Goal: Transaction & Acquisition: Obtain resource

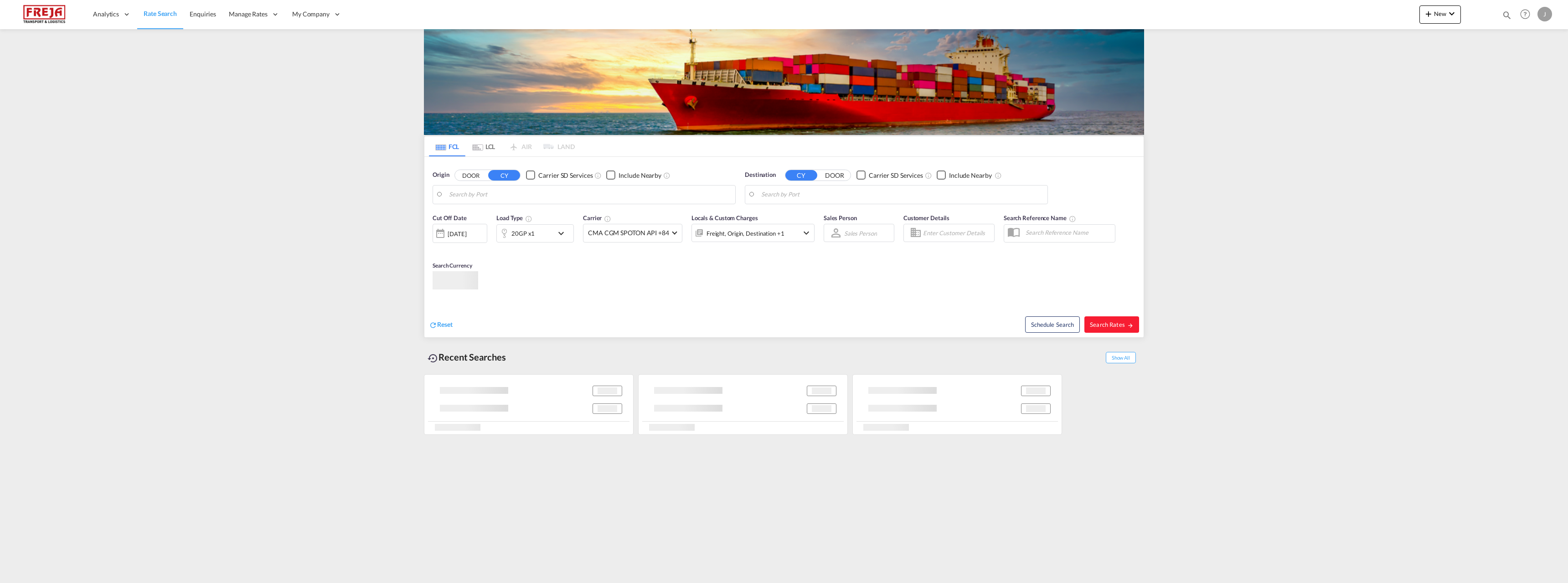
type input "[GEOGRAPHIC_DATA], [GEOGRAPHIC_DATA]"
type input "[GEOGRAPHIC_DATA] ([GEOGRAPHIC_DATA]), [GEOGRAPHIC_DATA]"
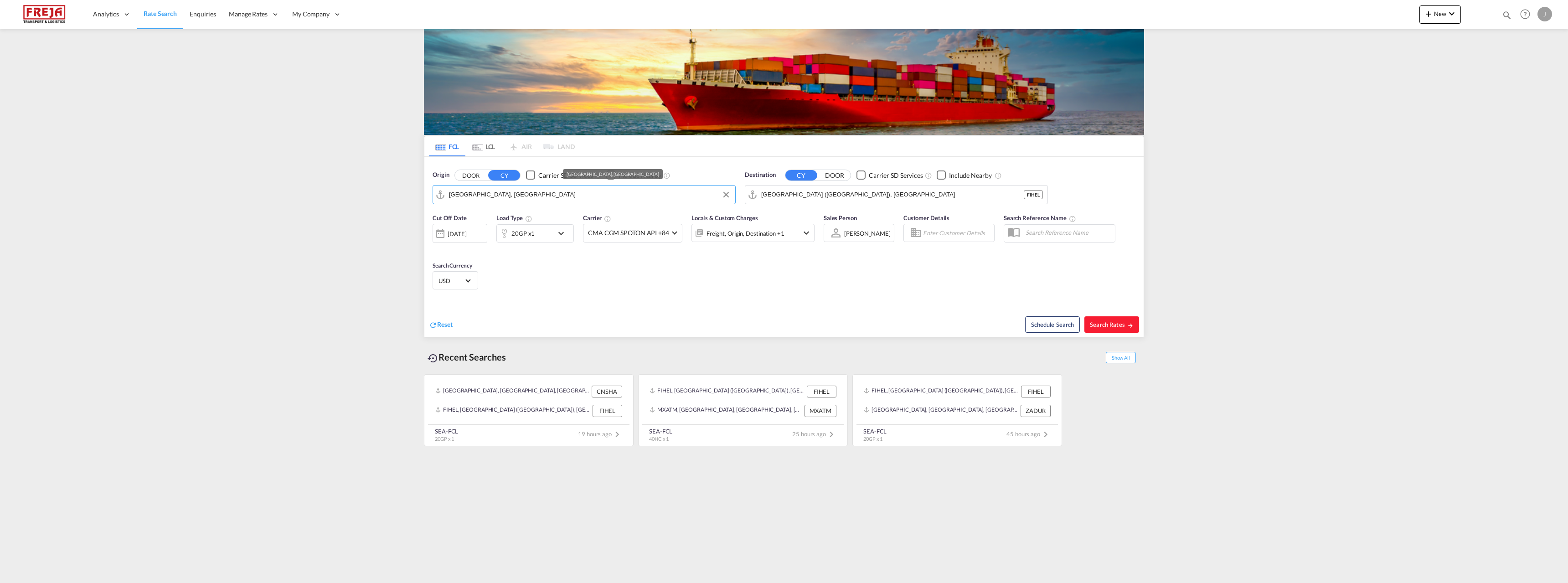
drag, startPoint x: 522, startPoint y: 198, endPoint x: 395, endPoint y: 197, distance: 127.0
click at [395, 197] on md-content "Analytics Reports Dashboard Rate Search Enquiries Manage Rates Contract Rates" at bounding box center [784, 292] width 1568 height 583
click at [898, 199] on input "[GEOGRAPHIC_DATA] ([GEOGRAPHIC_DATA]), [GEOGRAPHIC_DATA]" at bounding box center [902, 195] width 282 height 13
click at [509, 222] on div "Helsin ki ( Helsin gfors) Finland FIHEL" at bounding box center [519, 219] width 173 height 27
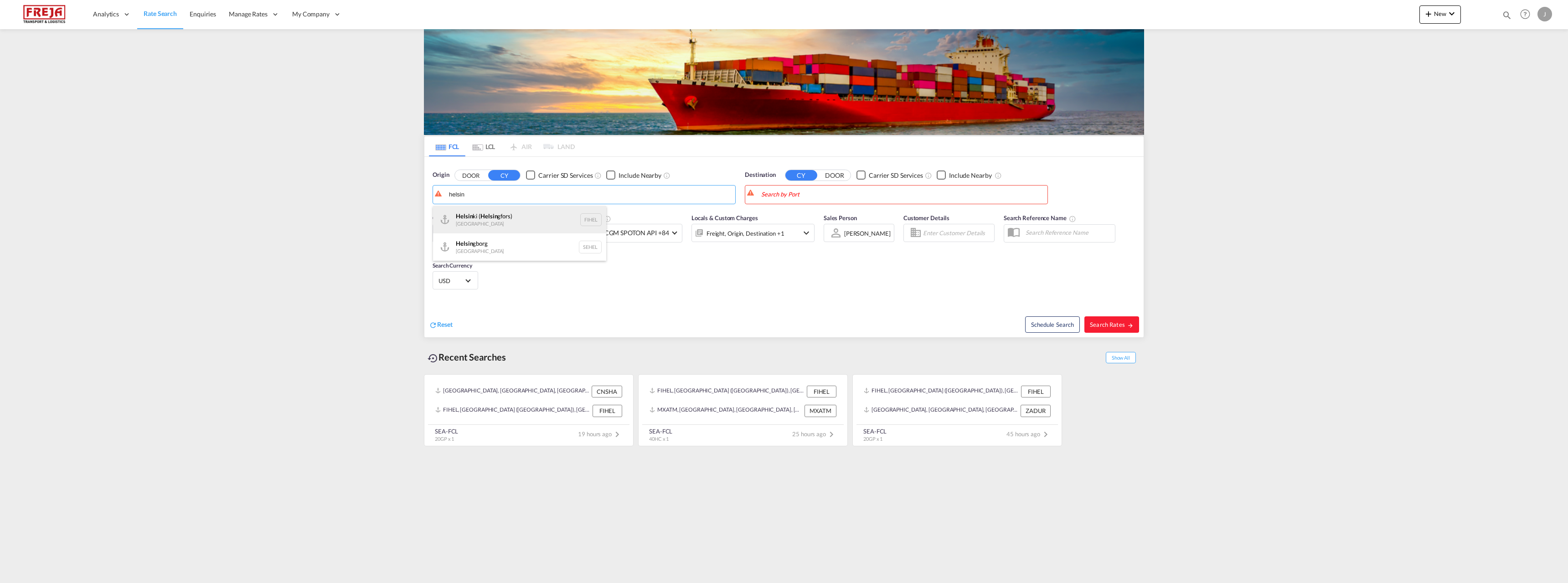
type input "[GEOGRAPHIC_DATA] ([GEOGRAPHIC_DATA]), [GEOGRAPHIC_DATA]"
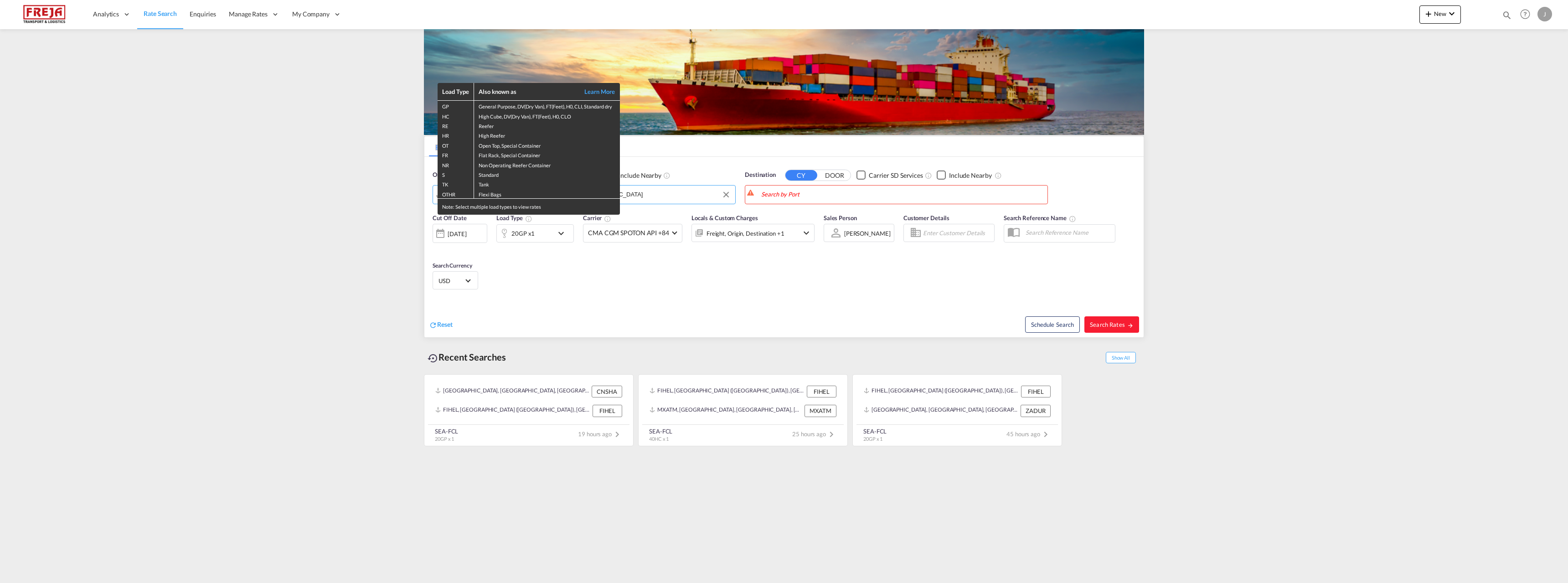
click at [789, 198] on div "Load Type Also known as Learn More GP General Purpose, DV(Dry Van), FT(Feet), H…" at bounding box center [784, 292] width 1568 height 583
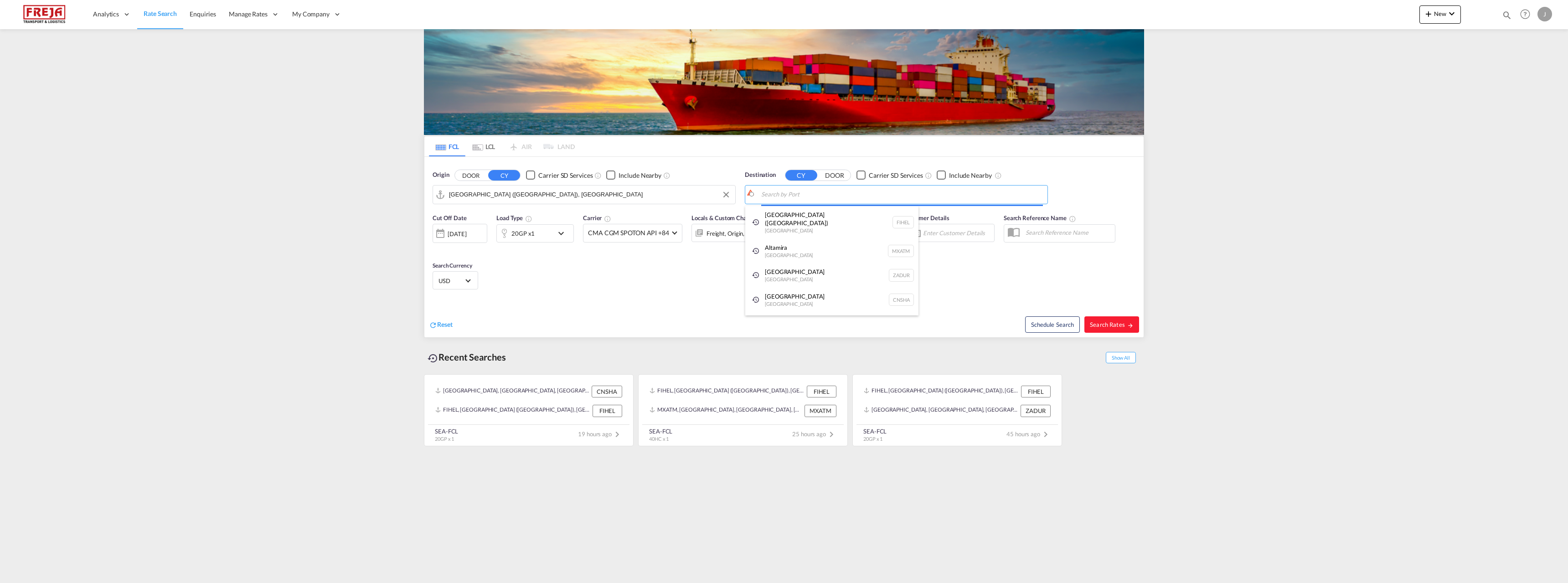
click at [789, 196] on body "Analytics Reports Dashboard Rate Search Enquiries Manage Rates Contract Rates" at bounding box center [784, 292] width 1568 height 583
click at [797, 270] on div "Guaya quil [GEOGRAPHIC_DATA] [GEOGRAPHIC_DATA]" at bounding box center [831, 274] width 173 height 27
type input "[GEOGRAPHIC_DATA], ECGYE"
click at [547, 232] on div "20GP x1" at bounding box center [525, 233] width 57 height 18
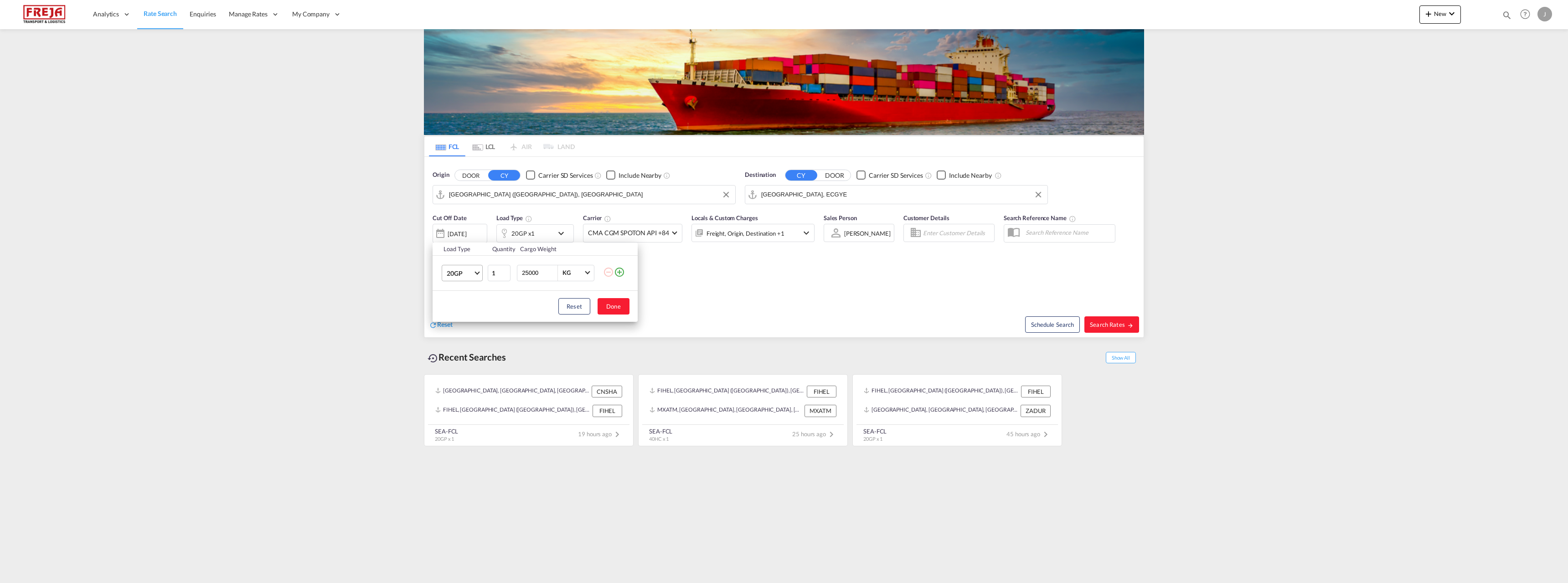
click at [459, 272] on span "20GP" at bounding box center [460, 273] width 26 height 9
click at [475, 312] on md-option "40OT" at bounding box center [471, 311] width 62 height 22
click at [615, 308] on button "Done" at bounding box center [614, 306] width 32 height 16
click at [1112, 322] on span "Search Rates" at bounding box center [1111, 324] width 44 height 7
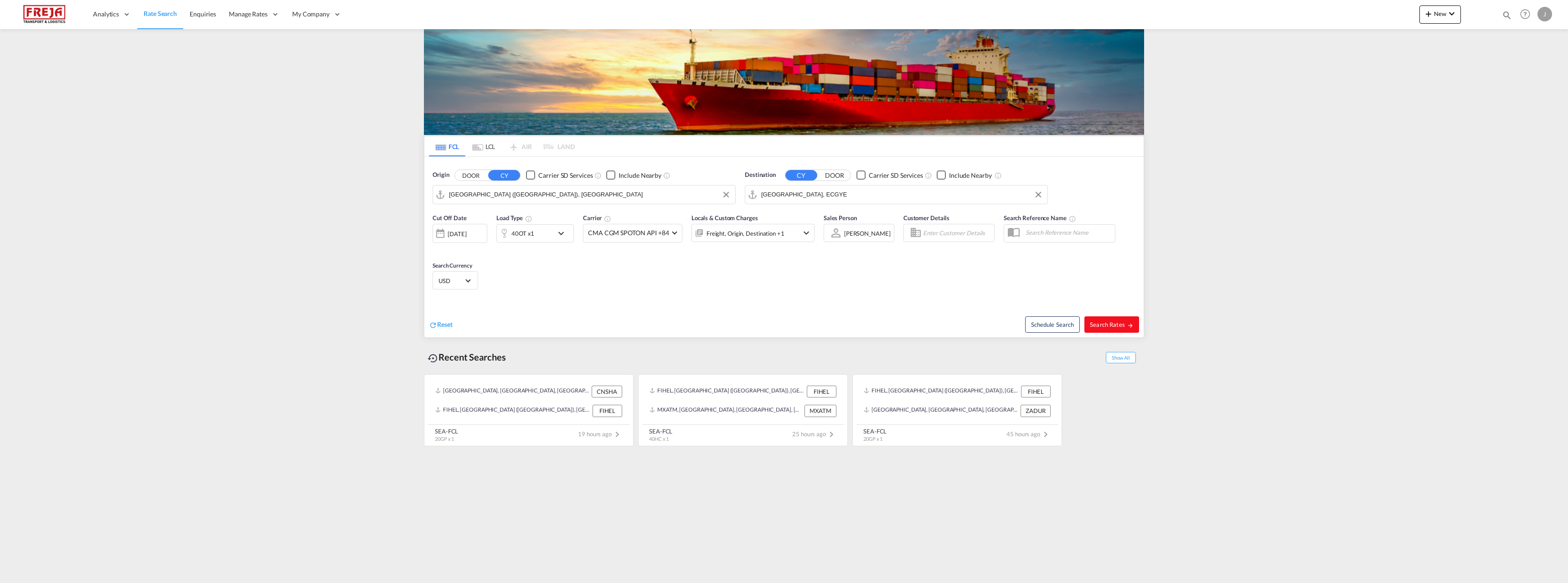
type input "FIHEL to ECGYE / [DATE]"
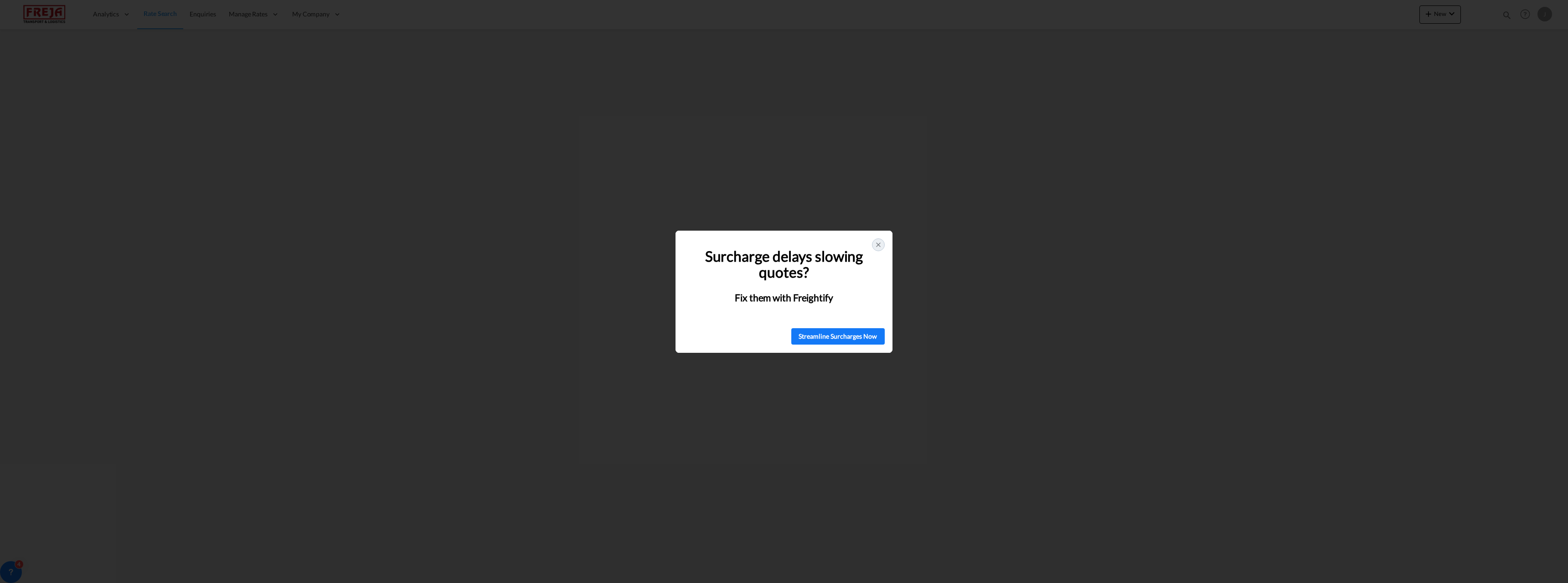
click at [883, 246] on div at bounding box center [878, 245] width 13 height 13
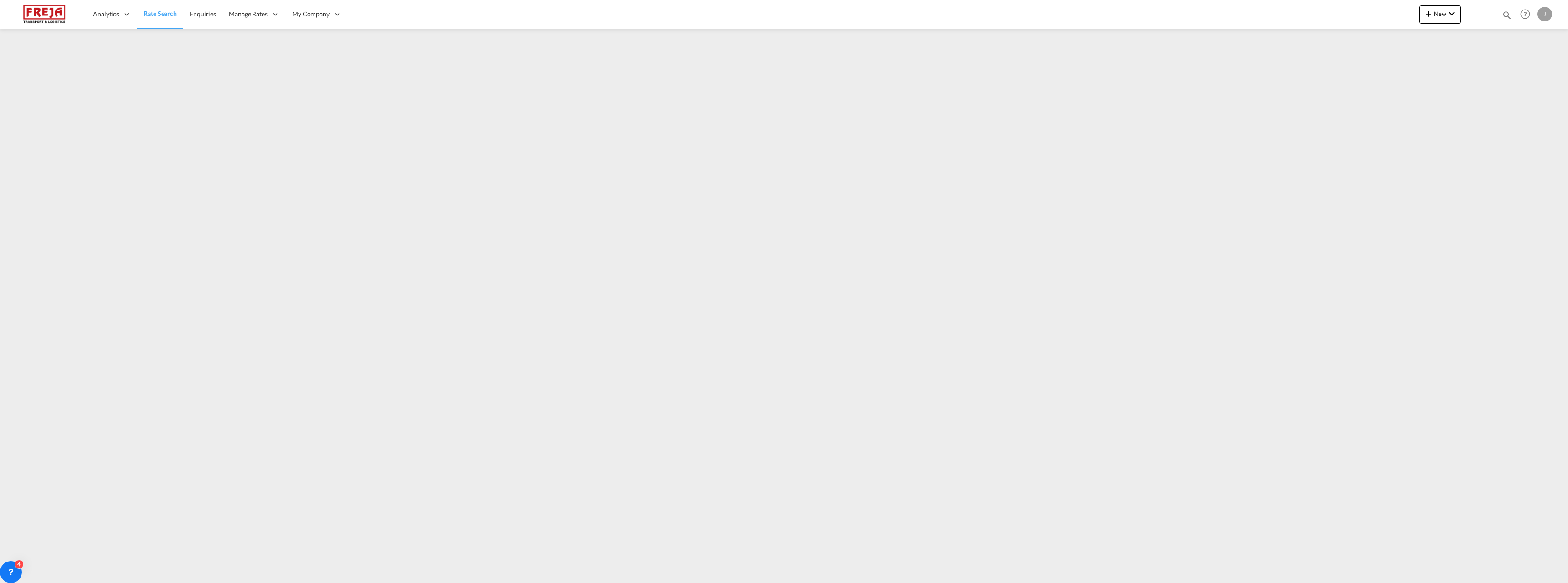
click at [161, 8] on link "Rate Search" at bounding box center [160, 14] width 46 height 30
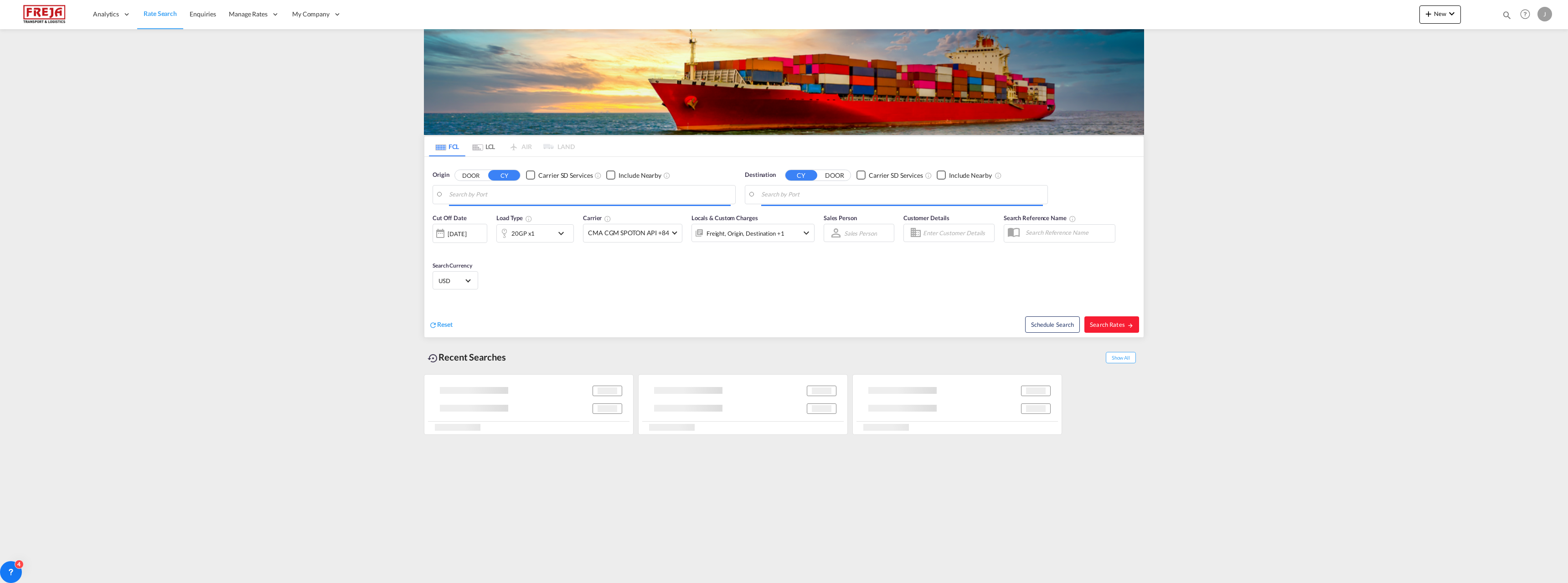
type input "[GEOGRAPHIC_DATA] ([GEOGRAPHIC_DATA]), [GEOGRAPHIC_DATA]"
type input "[GEOGRAPHIC_DATA], ECGYE"
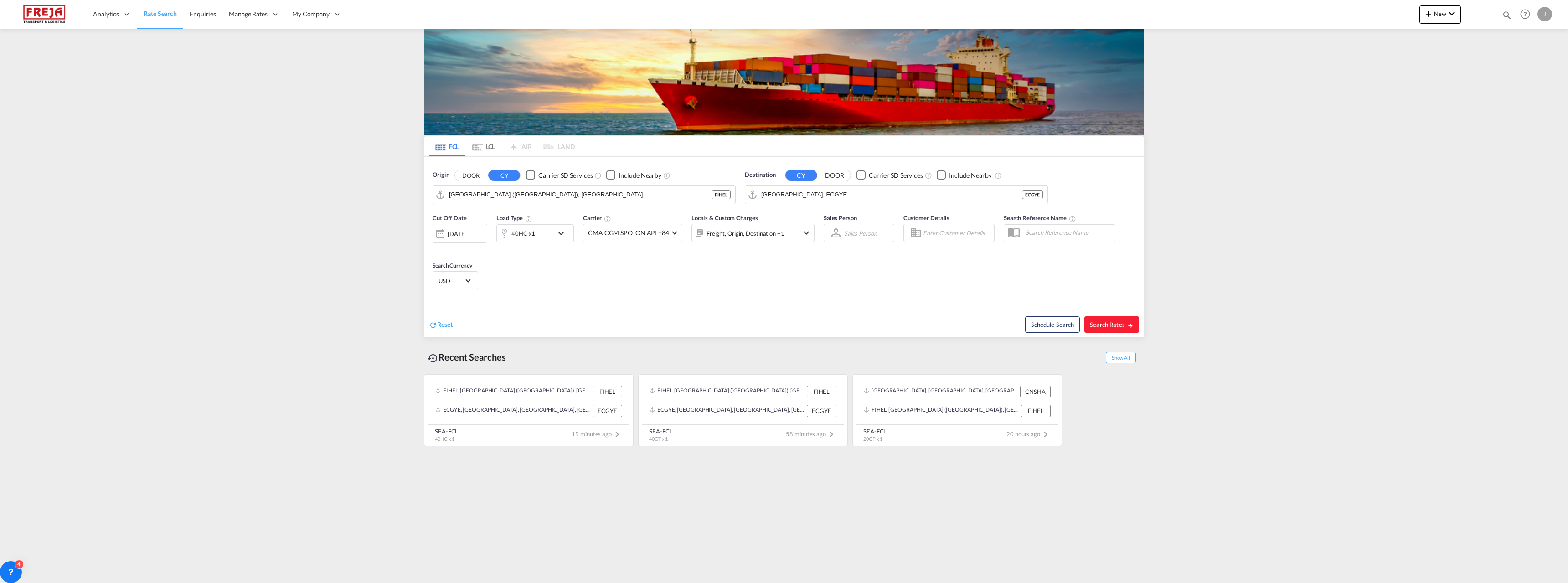
click at [486, 146] on md-tab-item "LCL" at bounding box center [484, 146] width 37 height 20
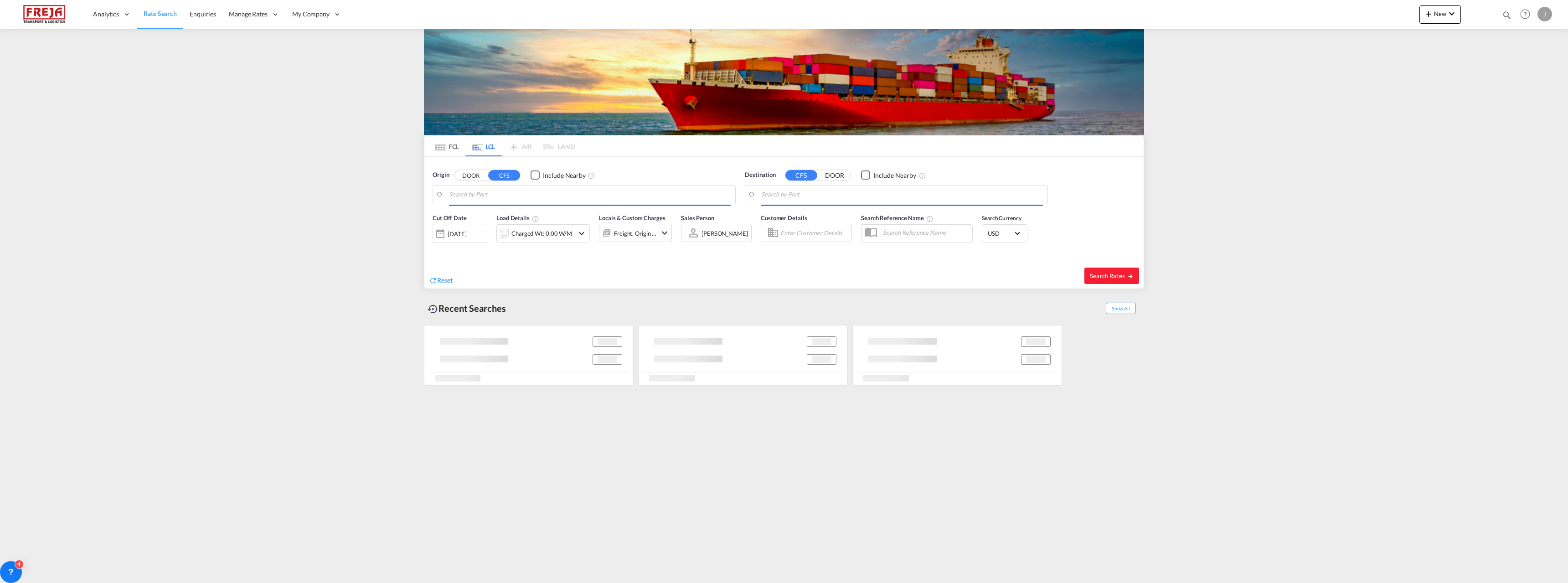
click at [790, 196] on input "Search by Port" at bounding box center [902, 195] width 282 height 13
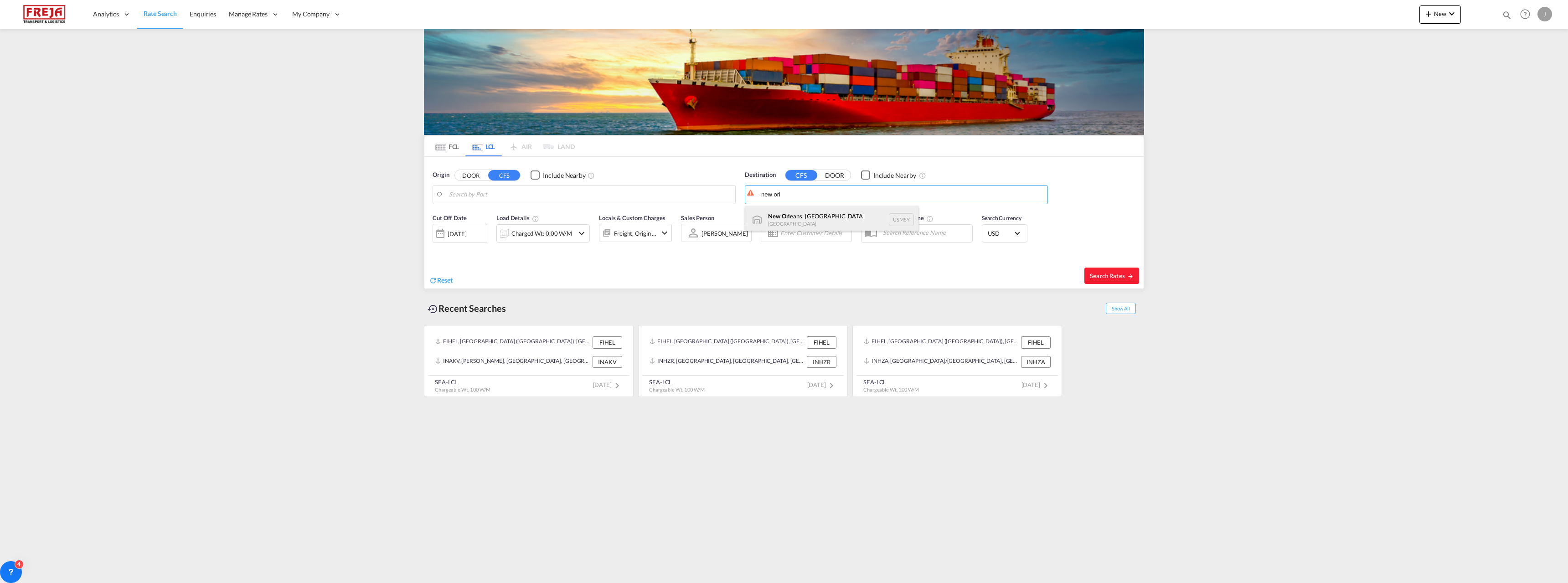
click at [801, 215] on div "New Orl eans, [GEOGRAPHIC_DATA] USMSY" at bounding box center [831, 219] width 173 height 27
type input "[GEOGRAPHIC_DATA], [GEOGRAPHIC_DATA], USMSY"
click at [562, 234] on div "Charged Wt: 0.00 W/M" at bounding box center [542, 233] width 61 height 13
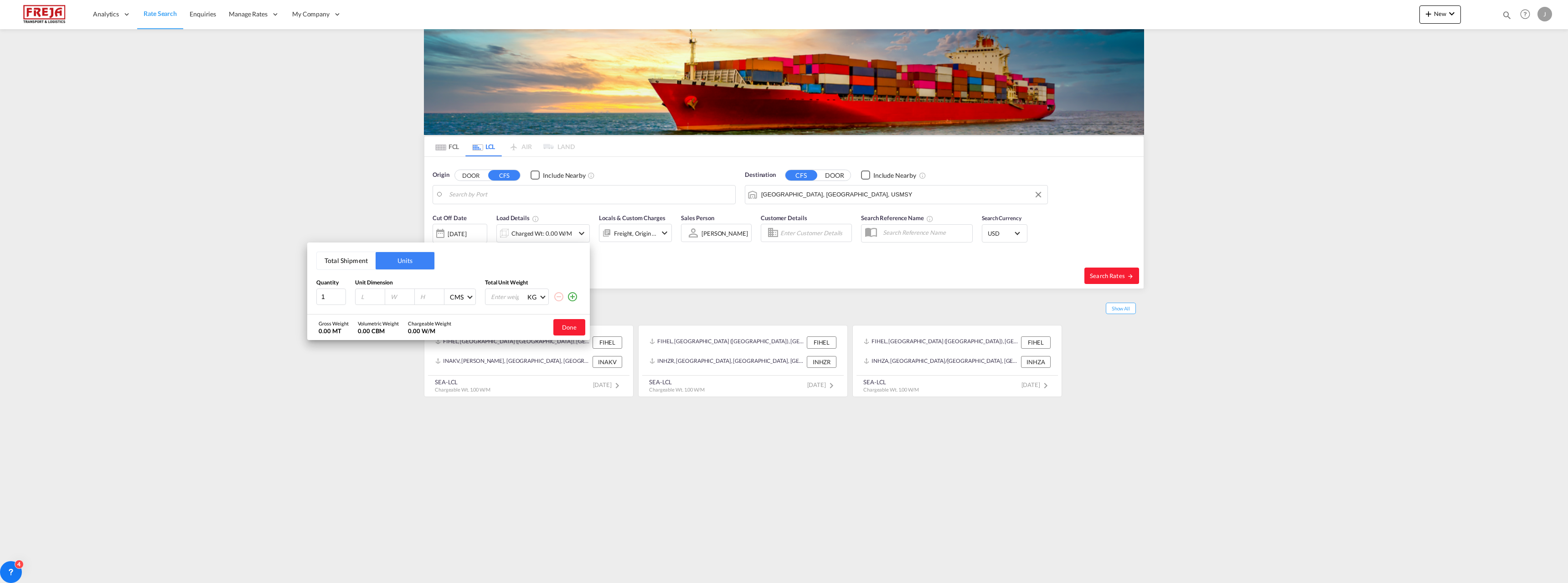
click at [395, 260] on button "Units" at bounding box center [405, 260] width 59 height 17
click at [351, 260] on button "Total Shipment" at bounding box center [346, 260] width 59 height 17
click at [367, 296] on input "0" at bounding box center [379, 297] width 37 height 15
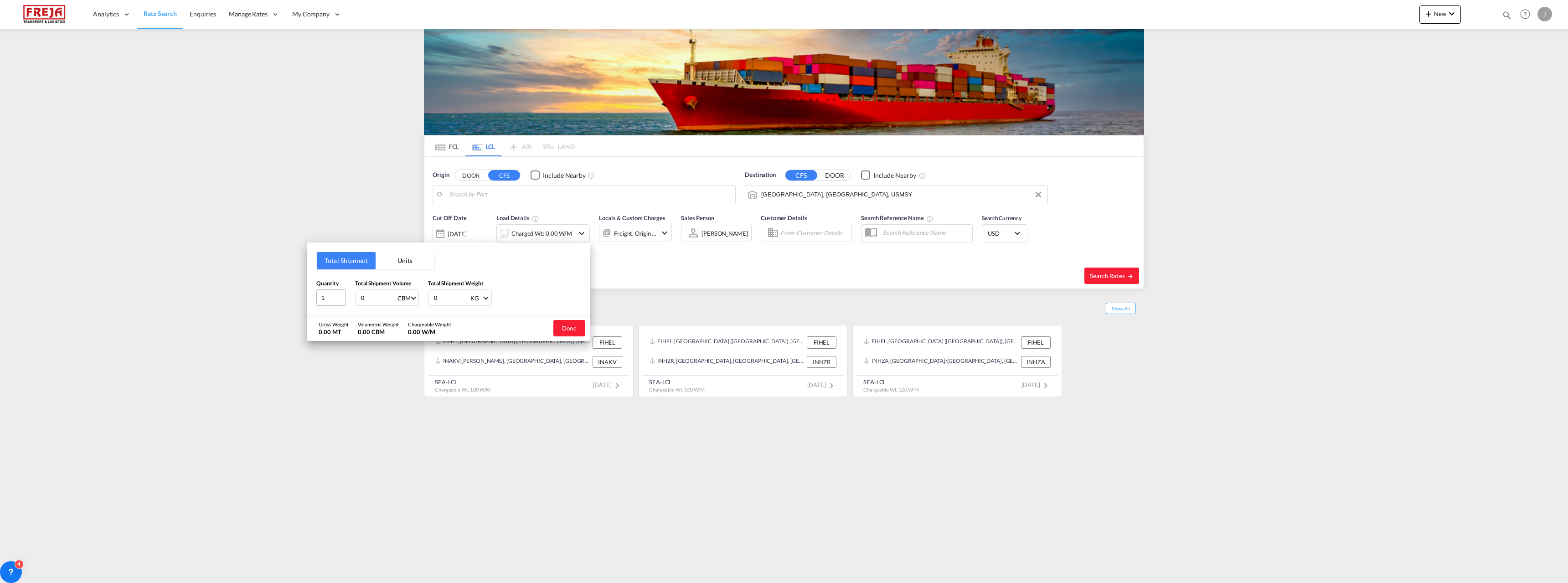
drag, startPoint x: 367, startPoint y: 296, endPoint x: 345, endPoint y: 299, distance: 22.2
click at [345, 299] on div "Quantity 1 Total Shipment Volume 0 CBM CBM CFT Total Shipment Weight 0 KG KG LB" at bounding box center [449, 292] width 264 height 27
type input "1"
click at [444, 298] on input "0" at bounding box center [451, 297] width 37 height 15
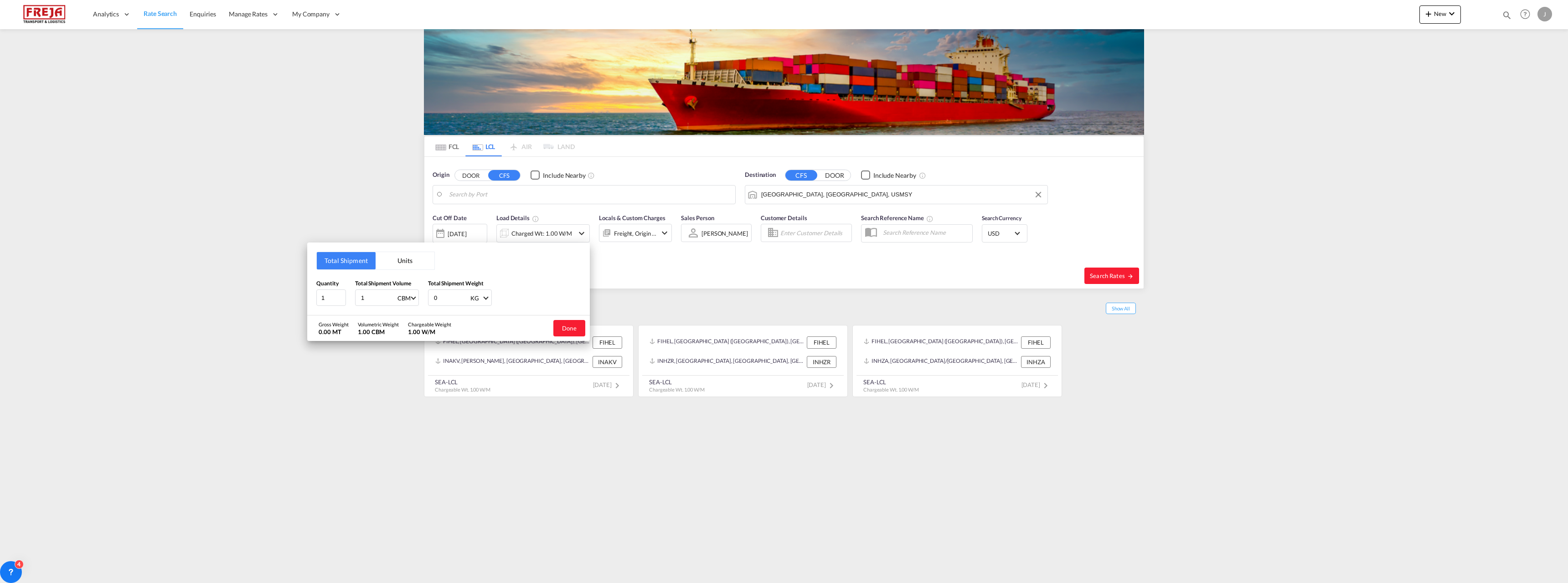
drag, startPoint x: 444, startPoint y: 298, endPoint x: 416, endPoint y: 298, distance: 28.0
click at [416, 298] on div "Quantity 1 Total Shipment Volume 1 CBM CBM CFT Total Shipment Weight 0 KG KG LB" at bounding box center [449, 292] width 264 height 27
type input "1000"
click at [571, 326] on button "Done" at bounding box center [569, 328] width 32 height 16
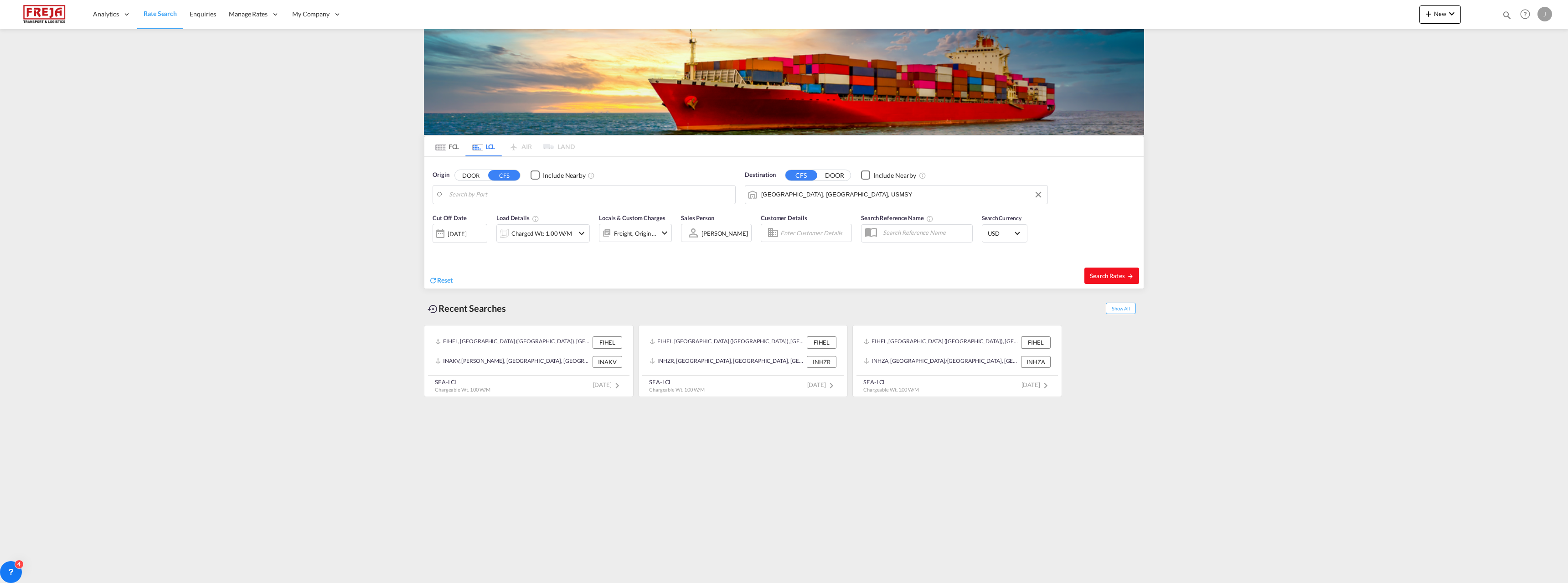
click at [1107, 280] on button "Search Rates" at bounding box center [1111, 276] width 55 height 16
click at [559, 187] on md-autocomplete at bounding box center [590, 194] width 282 height 15
click at [553, 192] on body "Analytics Reports Dashboard Rate Search Enquiries Manage Rates Contract Rates" at bounding box center [784, 292] width 1568 height 583
click at [487, 192] on body "Analytics Reports Dashboard Rate Search Enquiries Manage Rates Contract Rates" at bounding box center [784, 292] width 1568 height 583
click at [482, 215] on div "[GEOGRAPHIC_DATA] ([GEOGRAPHIC_DATA]) [GEOGRAPHIC_DATA] FIHEL" at bounding box center [519, 222] width 173 height 33
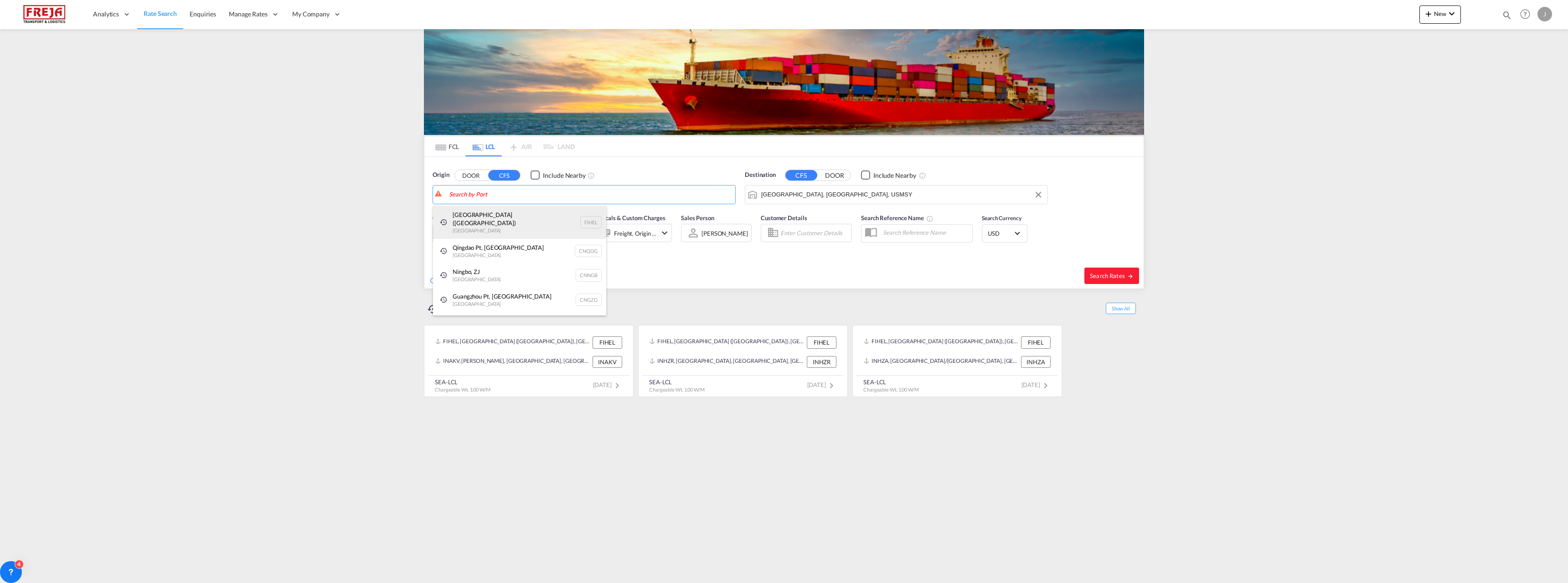
type input "[GEOGRAPHIC_DATA] ([GEOGRAPHIC_DATA]), [GEOGRAPHIC_DATA]"
click at [1099, 267] on div "Search Rates" at bounding box center [965, 275] width 357 height 26
click at [1110, 274] on span "Search Rates" at bounding box center [1111, 276] width 44 height 7
type input "FIHEL to USMSY / [DATE]"
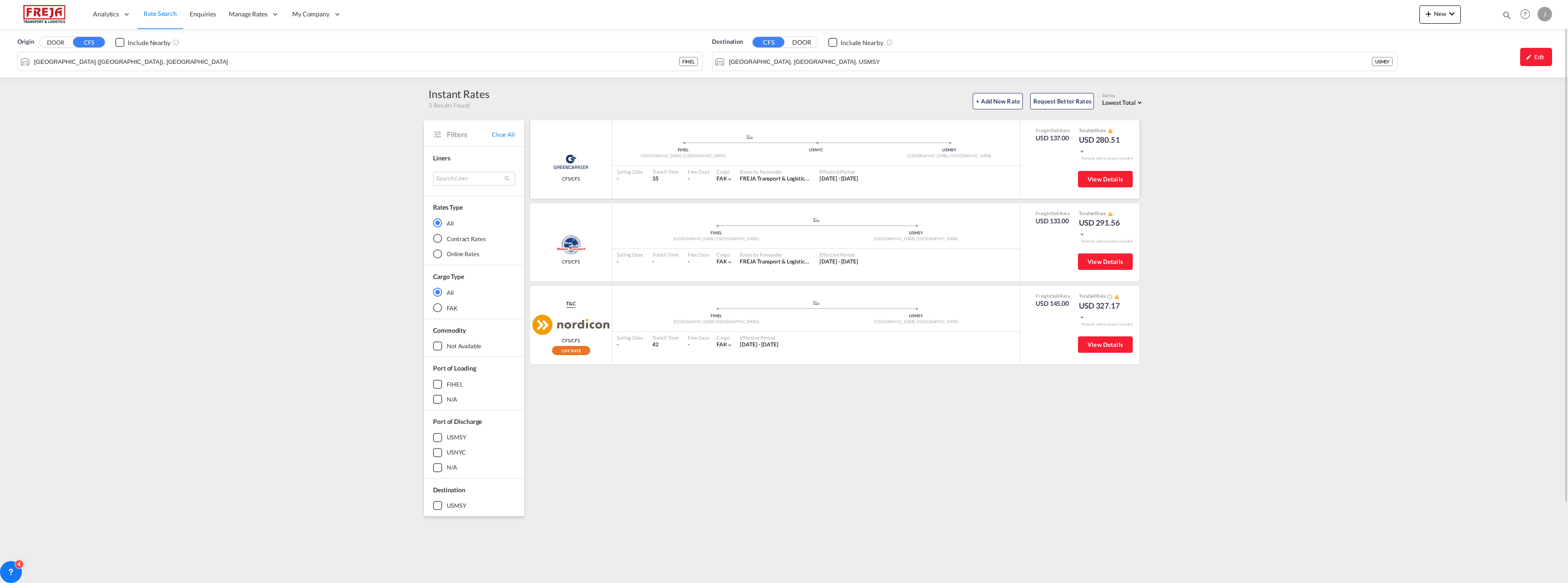
click at [1084, 148] on div "USD 280.51" at bounding box center [1101, 145] width 46 height 22
click at [1083, 152] on md-icon "icon-chevron-down" at bounding box center [1082, 151] width 6 height 6
click at [1094, 227] on div "Freight USD 137.00 Origin Charges EUR 123.00 Total Amount USD 280.51" at bounding box center [784, 292] width 1568 height 583
click at [1082, 233] on md-icon "icon-chevron-down" at bounding box center [1082, 234] width 6 height 6
click at [1082, 233] on div "Freight USD 133.00 Origin Charges EUR 135.90 Total Amount USD 291.56" at bounding box center [784, 292] width 1568 height 583
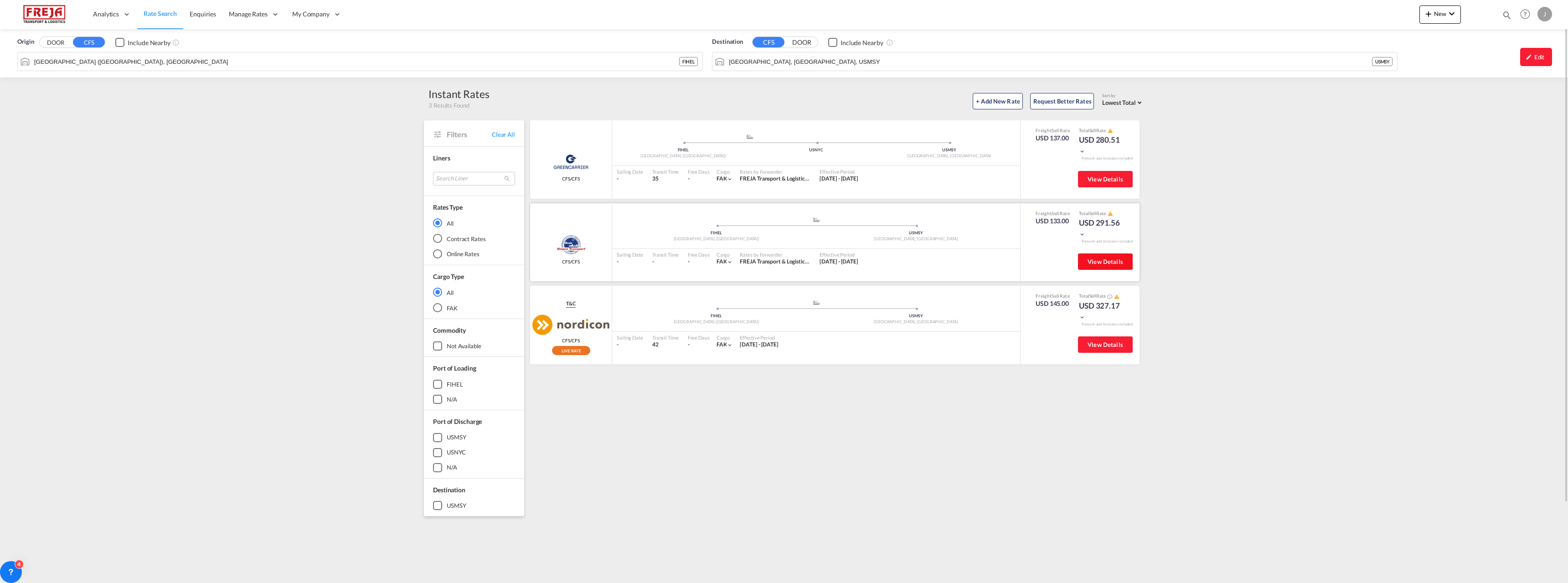
click at [1097, 264] on span "View Details" at bounding box center [1105, 262] width 35 height 7
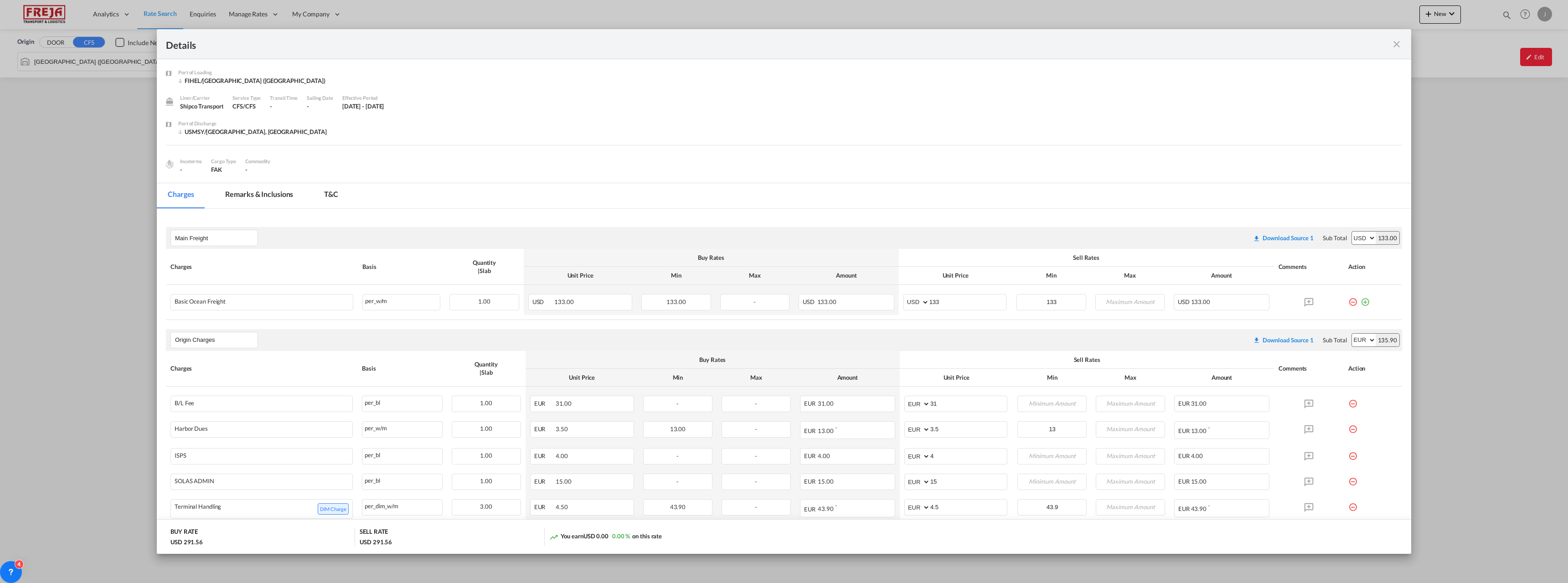
click at [1393, 42] on md-icon "icon-close fg-AAA8AD m-0 cursor" at bounding box center [1396, 44] width 11 height 11
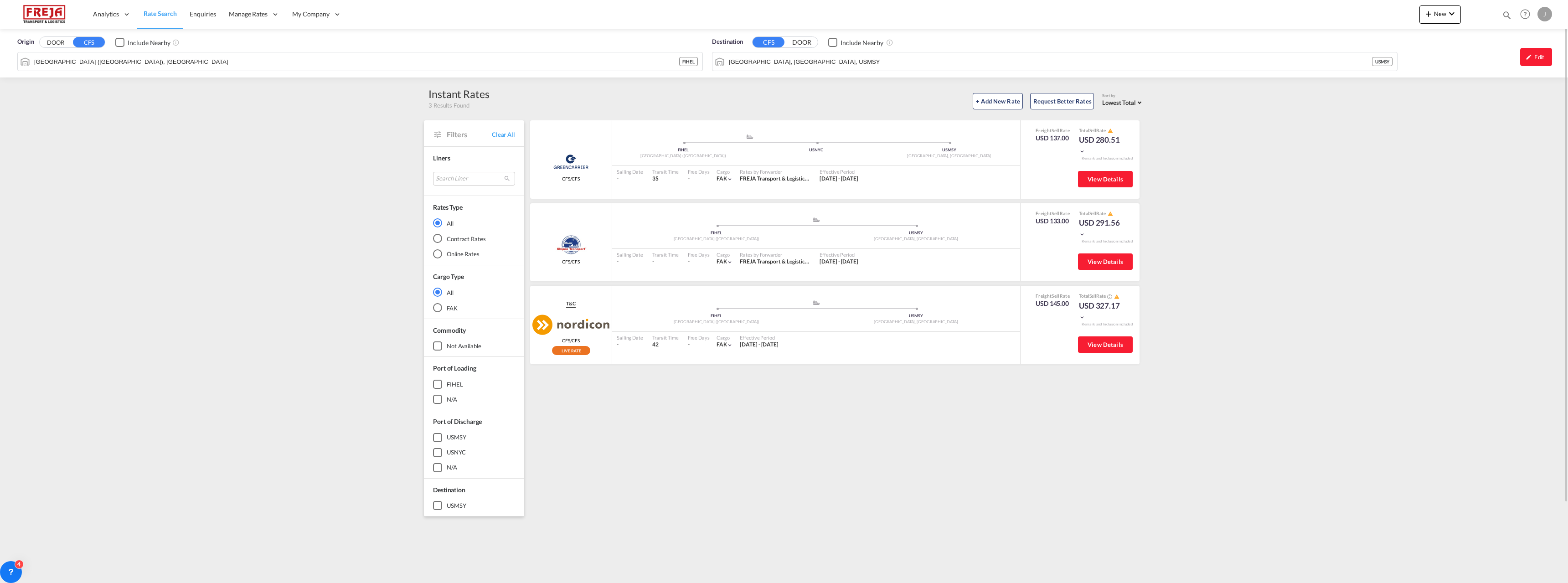
click at [163, 14] on span "Rate Search" at bounding box center [160, 13] width 33 height 8
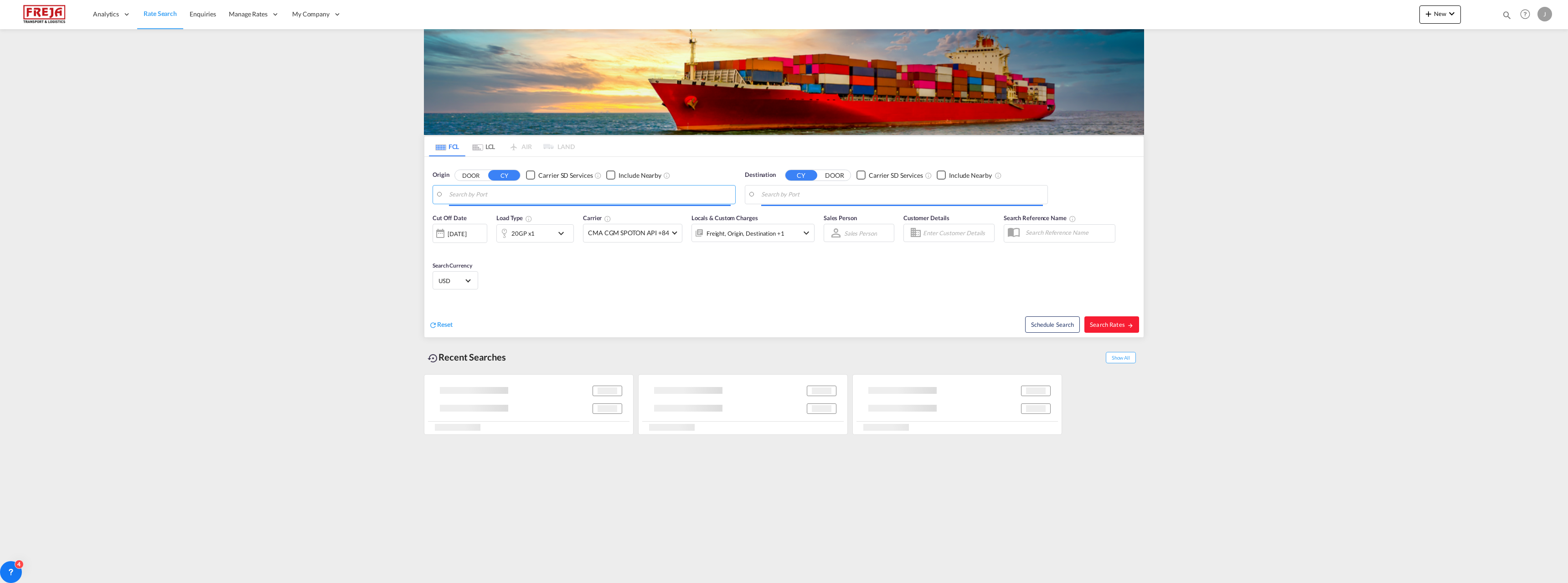
click at [515, 194] on body "Analytics Reports Dashboard Rate Search Enquiries Manage Rates Contract Rates" at bounding box center [784, 292] width 1568 height 583
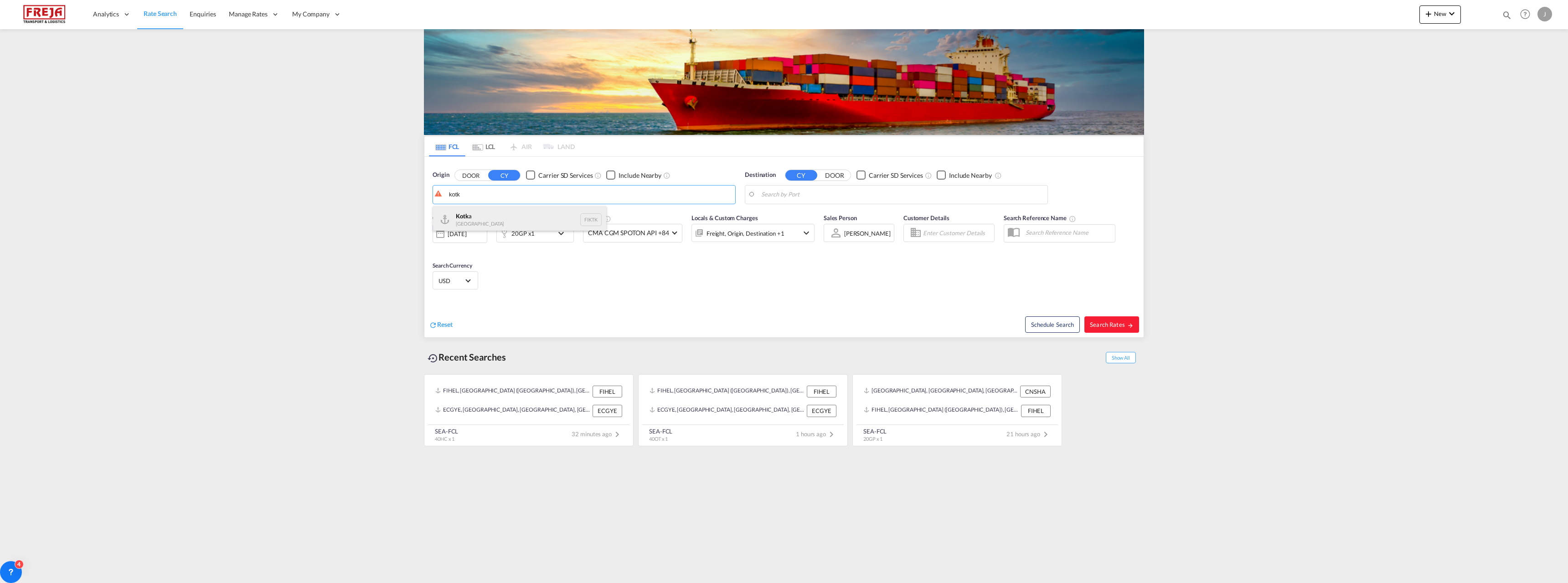
click at [508, 215] on div "Kotk a Finland FIKTK" at bounding box center [519, 219] width 173 height 27
type input "Kotka, FIKTK"
click at [785, 203] on md-autocomplete-wrap at bounding box center [902, 197] width 282 height 18
click at [788, 197] on body "Analytics Reports Dashboard Rate Search Enquiries Manage Rates Contract Rates" at bounding box center [784, 292] width 1568 height 583
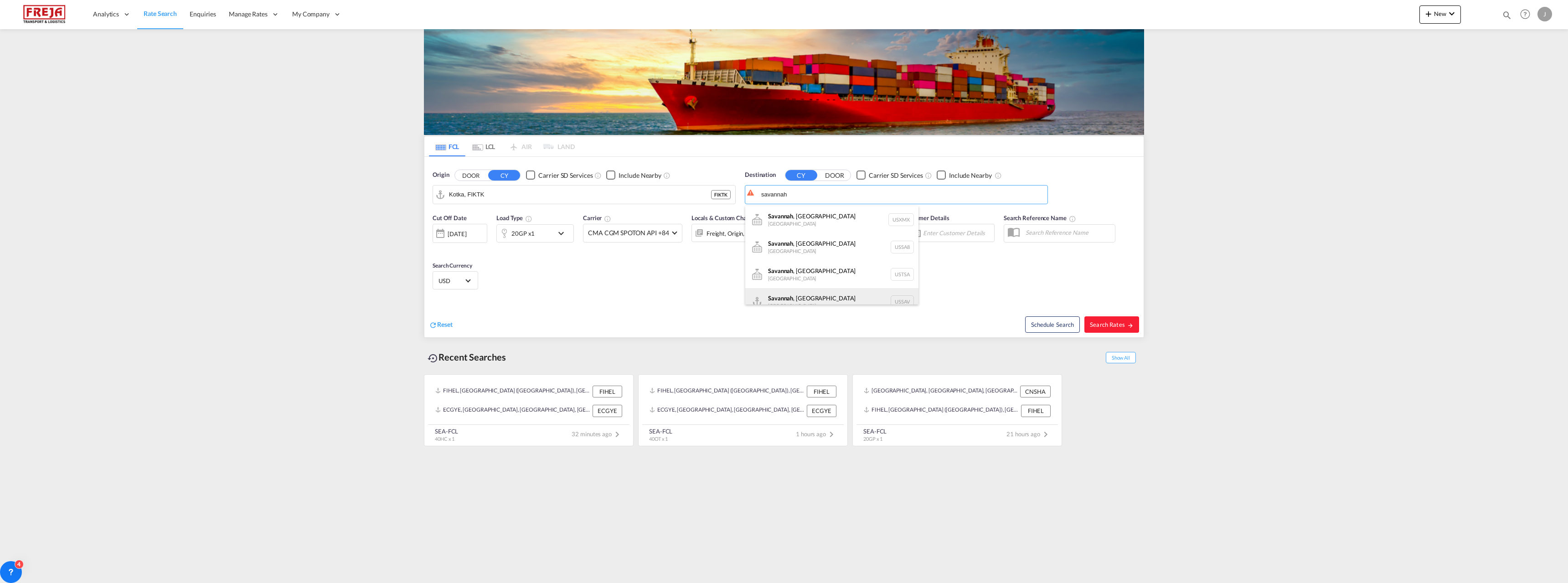
click at [808, 296] on div "[GEOGRAPHIC_DATA] , [GEOGRAPHIC_DATA] [GEOGRAPHIC_DATA] USSAV" at bounding box center [831, 301] width 173 height 27
type input "[GEOGRAPHIC_DATA], [GEOGRAPHIC_DATA], USSAV"
click at [1108, 322] on span "Search Rates" at bounding box center [1111, 324] width 44 height 7
type input "FIKTK to USSAV / [DATE]"
